Goal: Task Accomplishment & Management: Manage account settings

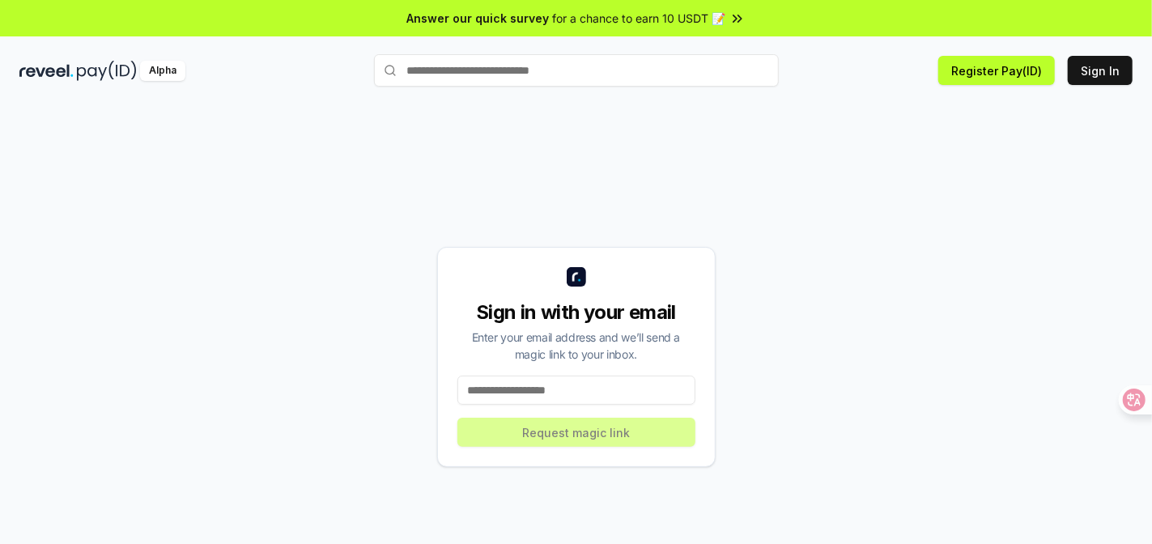
click at [598, 384] on input at bounding box center [576, 390] width 238 height 29
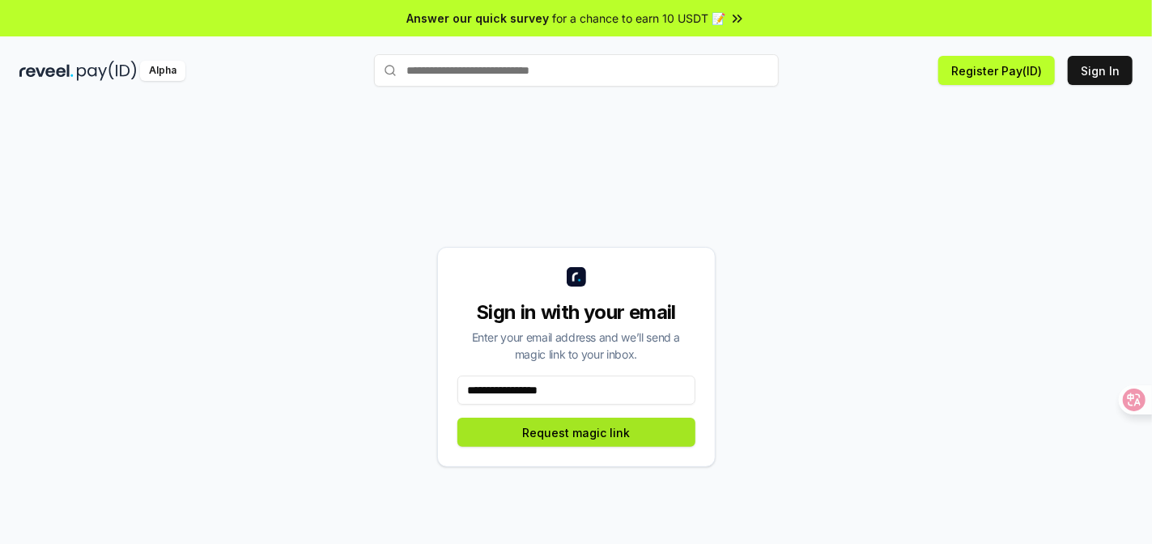
type input "**********"
click at [618, 432] on button "Request magic link" at bounding box center [576, 432] width 238 height 29
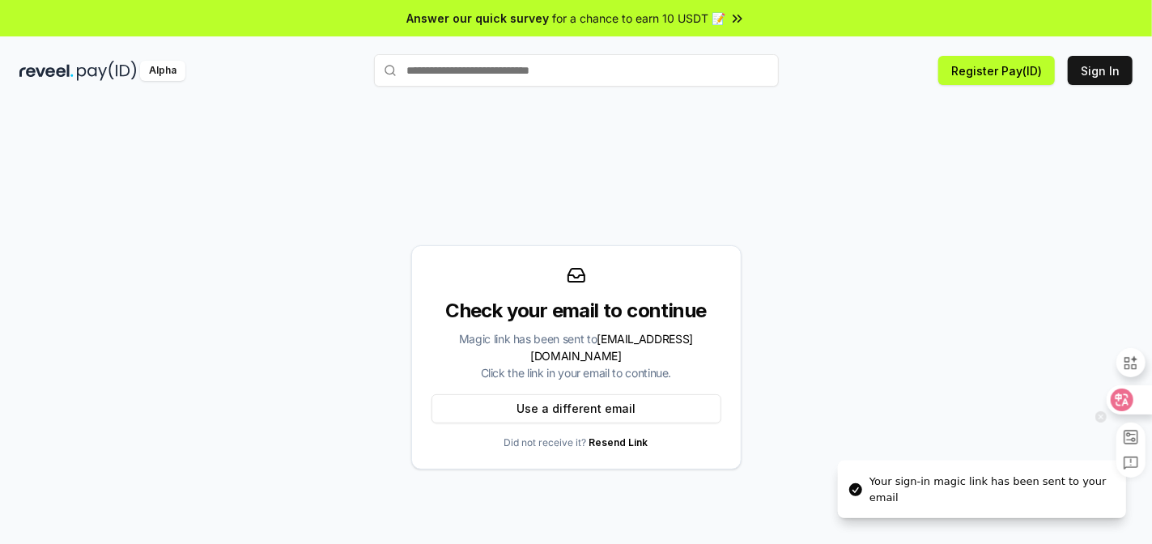
click at [1132, 403] on div at bounding box center [1128, 399] width 44 height 29
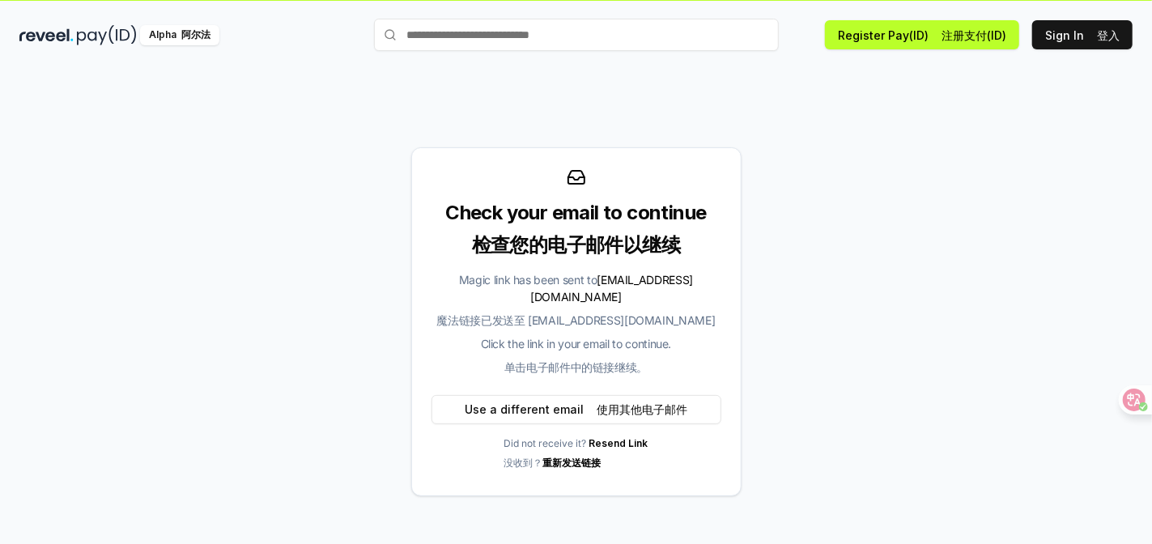
scroll to position [75, 0]
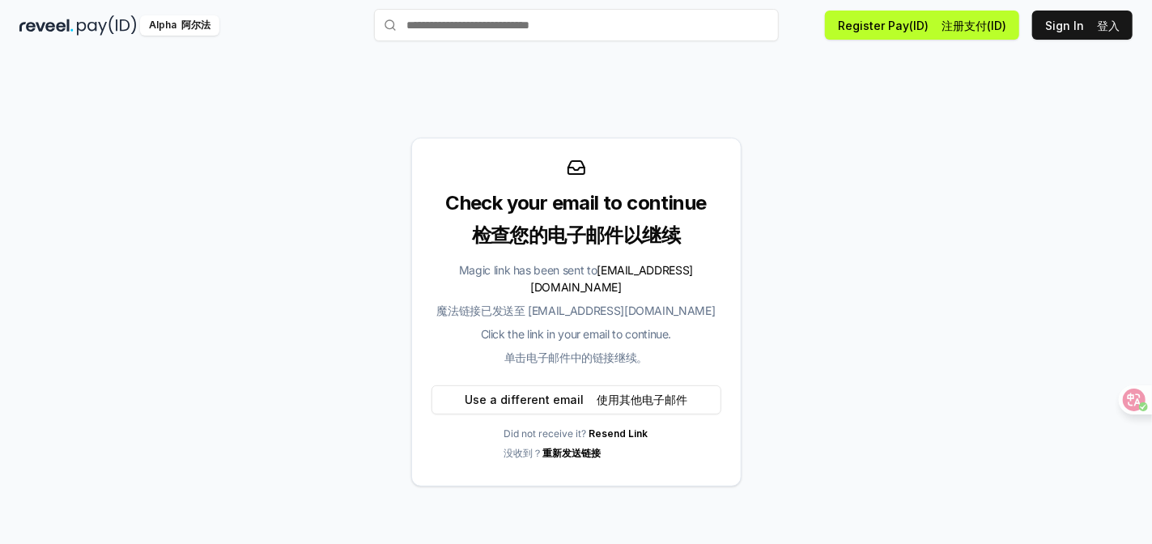
drag, startPoint x: 978, startPoint y: 214, endPoint x: 970, endPoint y: 175, distance: 39.7
click at [978, 214] on div "Check your email to continue 检查您的电子邮件以继续 Magic link has been sent to [EMAIL_ADD…" at bounding box center [575, 312] width 1113 height 466
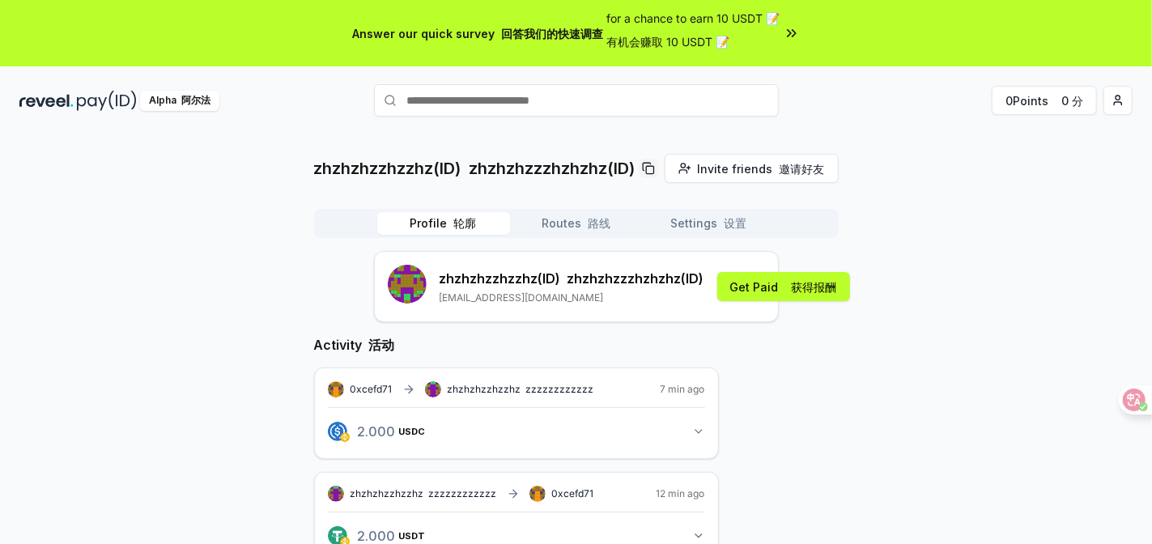
click at [592, 216] on font "路线" at bounding box center [599, 223] width 23 height 14
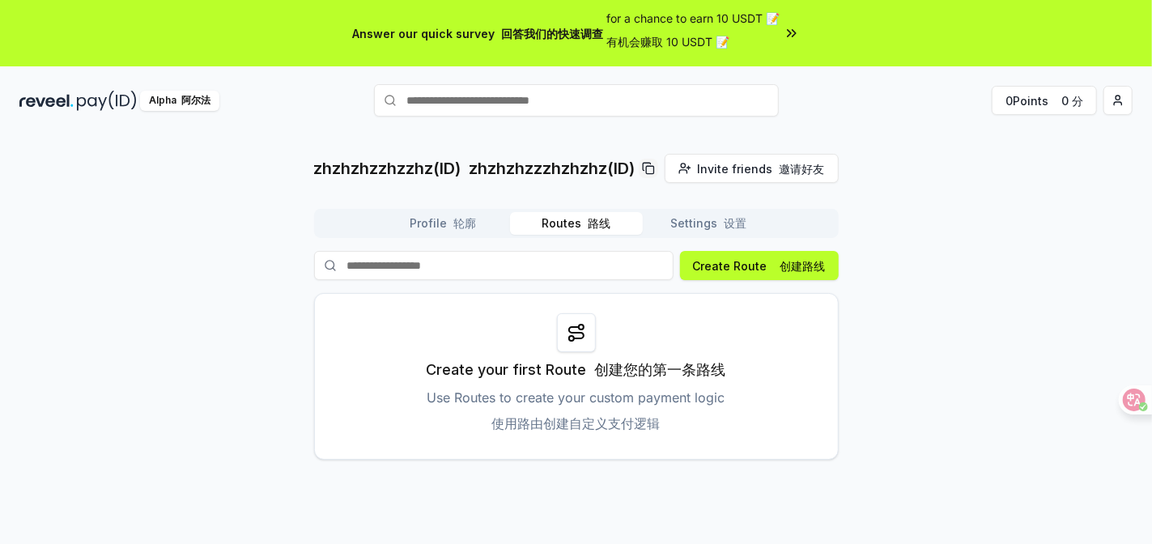
click at [438, 221] on button "Profile 轮廓" at bounding box center [443, 223] width 133 height 23
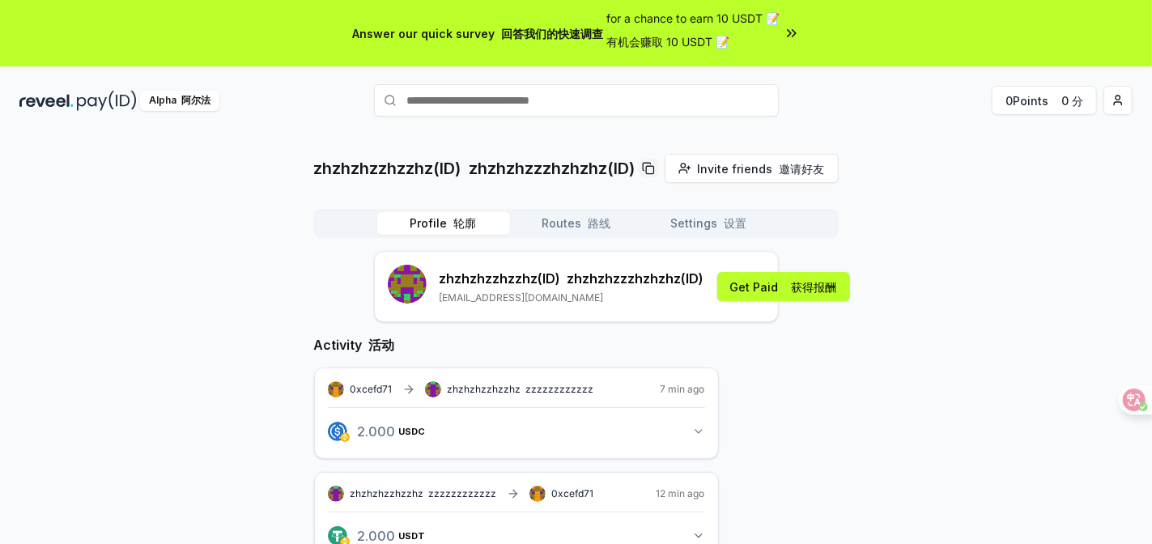
drag, startPoint x: 439, startPoint y: 223, endPoint x: 284, endPoint y: 232, distance: 154.9
click at [350, 229] on div "Profile 轮廓 Routes 路线 Settings 设置" at bounding box center [576, 223] width 524 height 29
click at [316, 230] on div "Profile 轮廓 Routes 路线 Settings 设置" at bounding box center [576, 223] width 524 height 29
